Goal: Information Seeking & Learning: Find specific fact

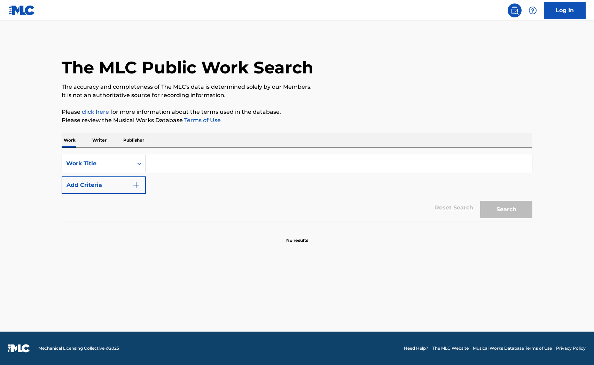
click at [208, 165] on input "Search Form" at bounding box center [339, 163] width 386 height 17
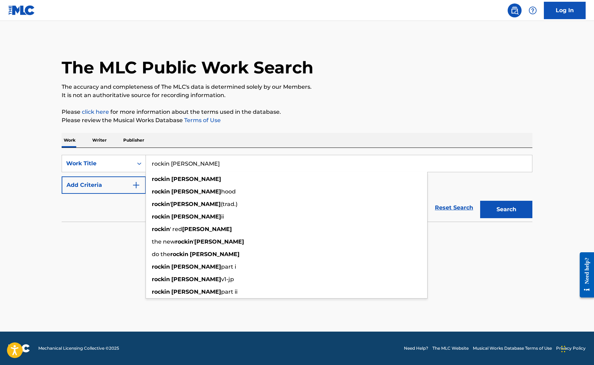
type input "rockin [PERSON_NAME]"
drag, startPoint x: 111, startPoint y: 191, endPoint x: 114, endPoint y: 190, distance: 3.6
click at [114, 190] on button "Add Criteria" at bounding box center [104, 184] width 84 height 17
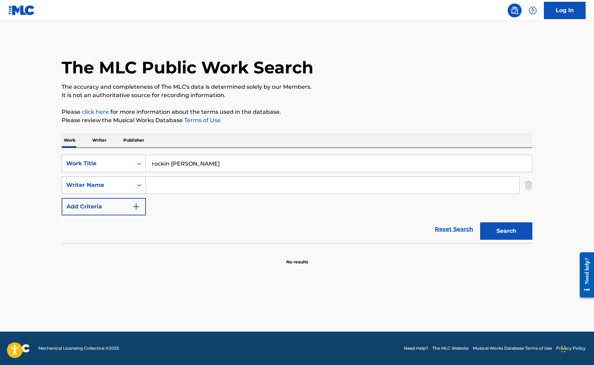
click at [140, 182] on icon "Search Form" at bounding box center [139, 185] width 7 height 7
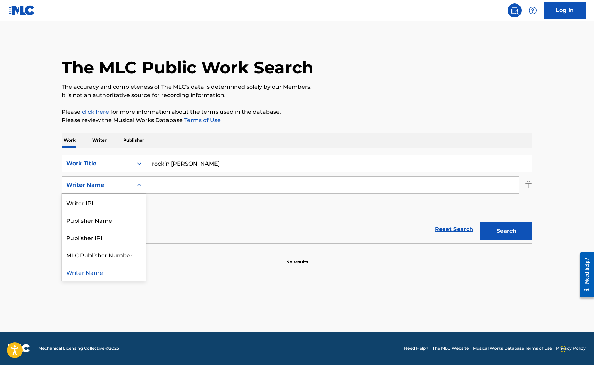
click at [176, 183] on input "Search Form" at bounding box center [332, 185] width 373 height 17
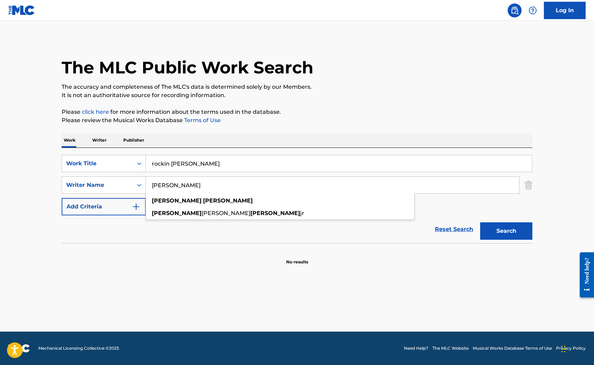
type input "[PERSON_NAME]"
click at [480, 222] on button "Search" at bounding box center [506, 230] width 52 height 17
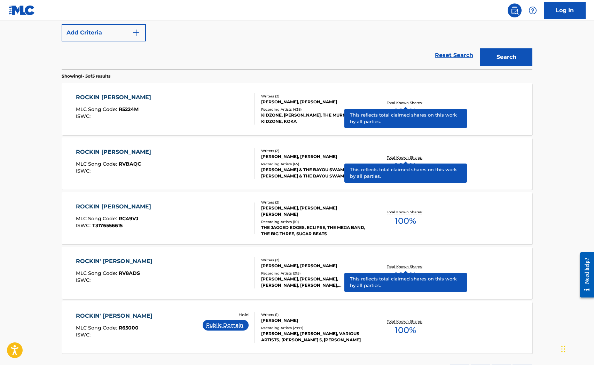
scroll to position [232, 0]
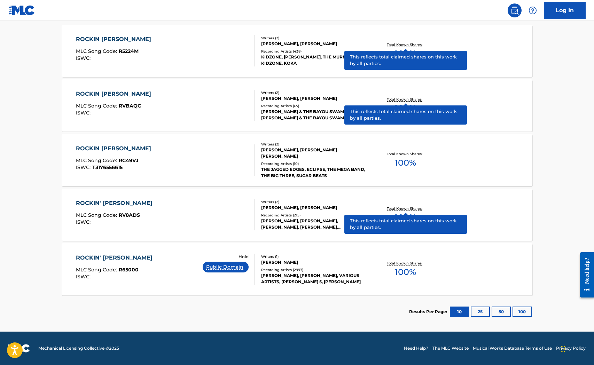
click at [340, 275] on div "[PERSON_NAME], [PERSON_NAME], VARIOUS ARTISTS, [PERSON_NAME] 5, [PERSON_NAME]" at bounding box center [313, 279] width 105 height 13
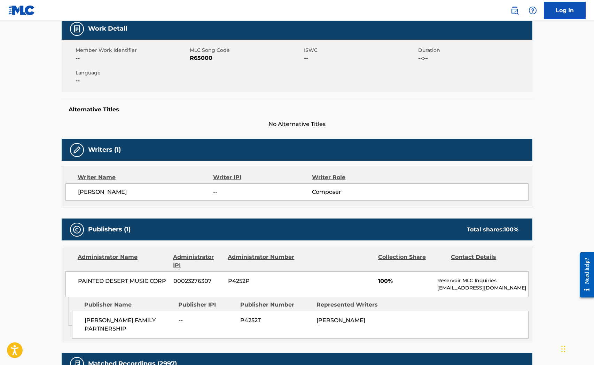
scroll to position [244, 0]
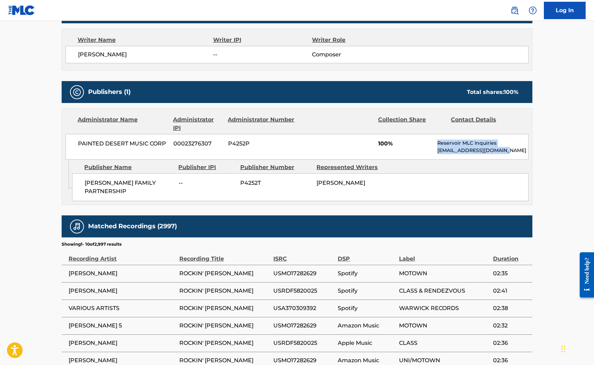
drag, startPoint x: 519, startPoint y: 153, endPoint x: 462, endPoint y: 143, distance: 57.3
click at [428, 144] on div "PAINTED DESERT MUSIC CORP 00023276307 P4252P 100% Reservoir MLC Inquiries [EMAI…" at bounding box center [296, 147] width 463 height 26
copy div "Reservoir MLC Inquiries [EMAIL_ADDRESS][DOMAIN_NAME]"
